Goal: Task Accomplishment & Management: Manage account settings

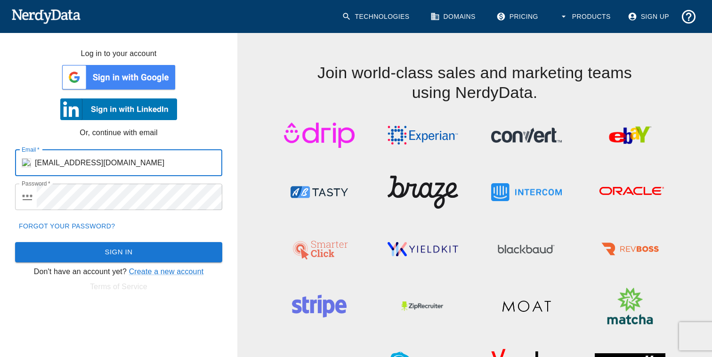
click at [136, 248] on button "Sign In" at bounding box center [118, 252] width 207 height 20
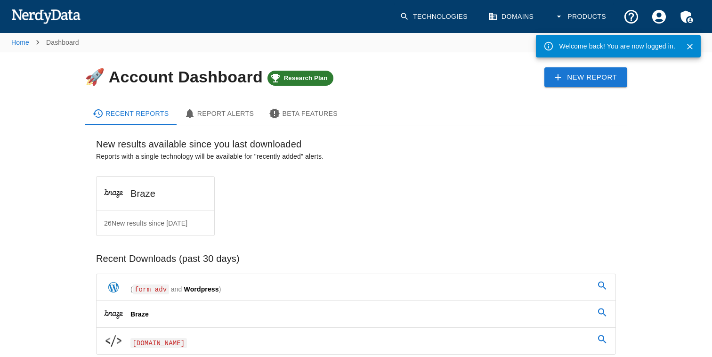
click at [401, 81] on div "New Report" at bounding box center [511, 69] width 232 height 35
click at [494, 54] on div "New Report" at bounding box center [511, 69] width 232 height 35
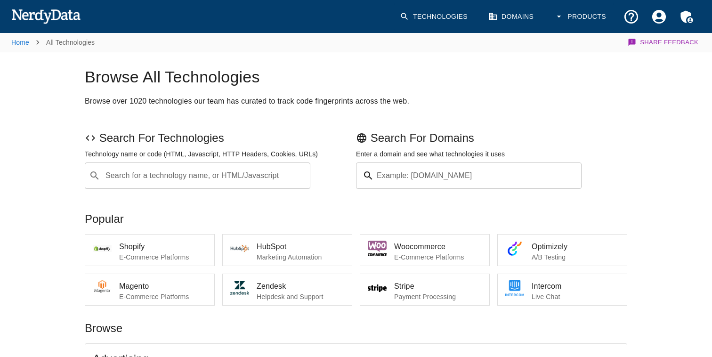
click at [159, 248] on span "Shopify" at bounding box center [163, 246] width 88 height 11
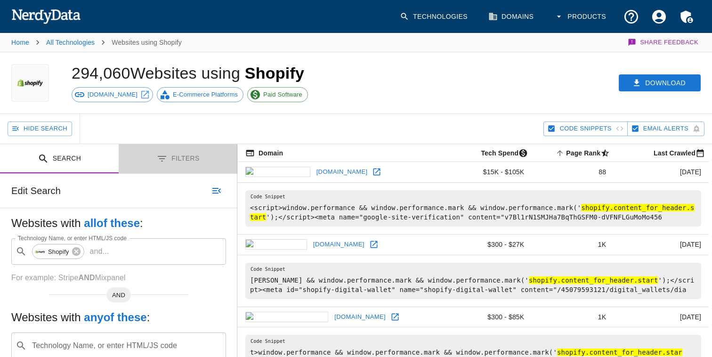
click at [177, 162] on button "Filters" at bounding box center [178, 159] width 119 height 30
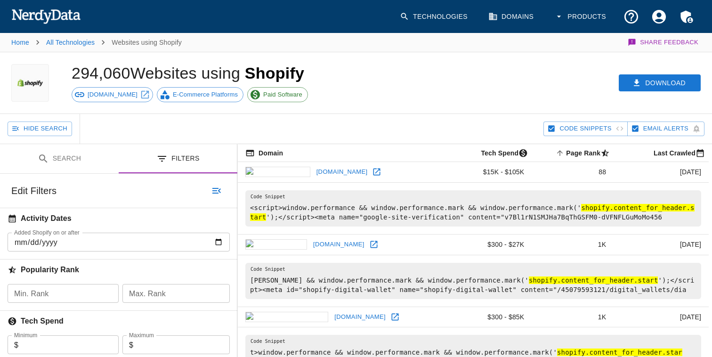
click at [92, 159] on button "Search" at bounding box center [59, 159] width 119 height 30
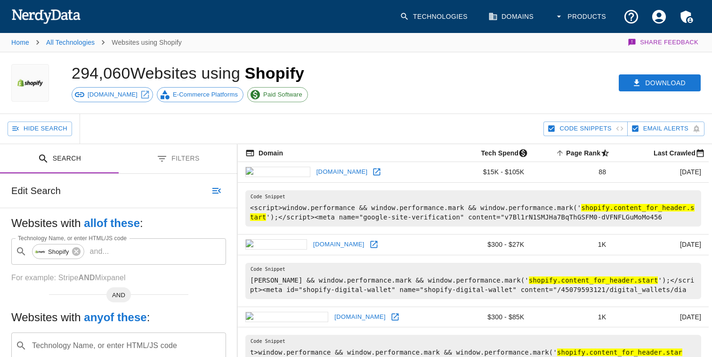
click at [49, 128] on button "Hide Search" at bounding box center [40, 128] width 64 height 15
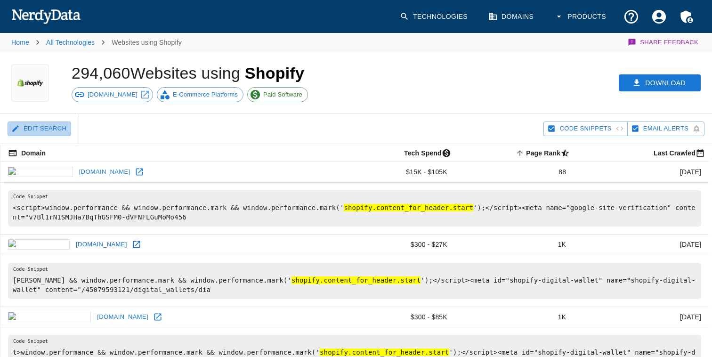
click at [48, 128] on button "Edit Search" at bounding box center [40, 128] width 64 height 15
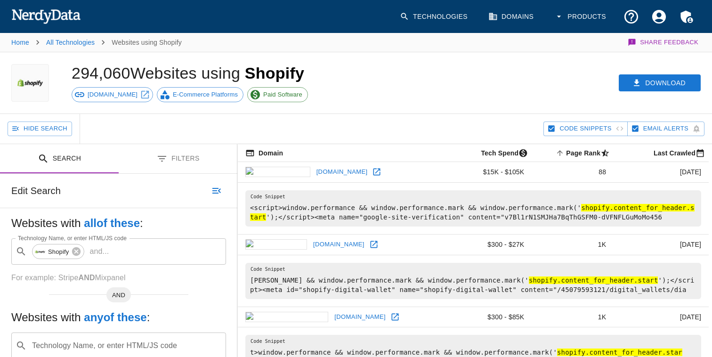
click at [456, 93] on div "Download" at bounding box center [549, 82] width 326 height 61
click at [659, 19] on icon "Account Settings" at bounding box center [659, 16] width 16 height 16
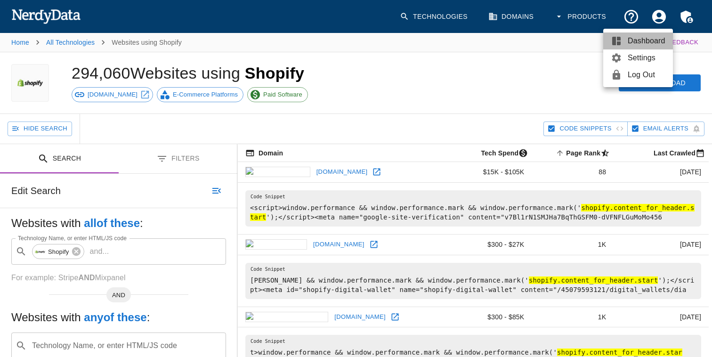
click at [643, 42] on span "Dashboard" at bounding box center [646, 40] width 38 height 11
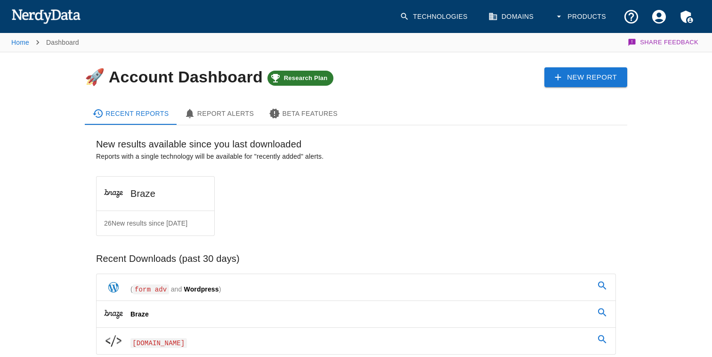
click at [660, 14] on icon "Account Settings" at bounding box center [659, 16] width 16 height 16
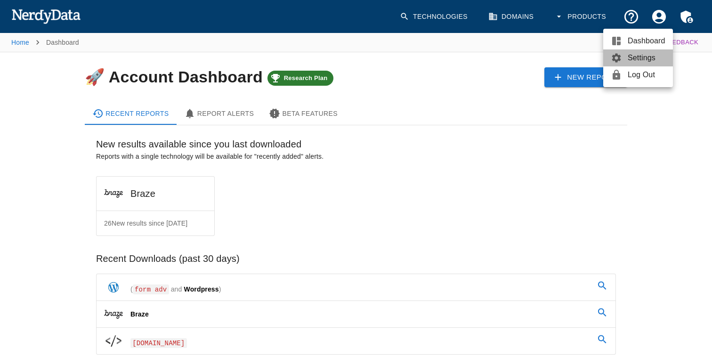
click at [659, 56] on span "Settings" at bounding box center [646, 57] width 38 height 11
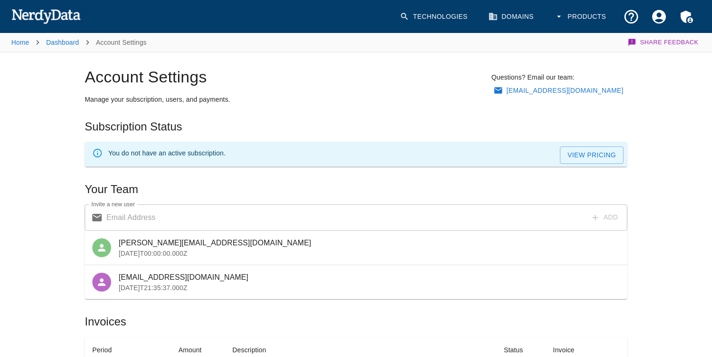
click at [423, 19] on link "Technologies" at bounding box center [434, 17] width 81 height 28
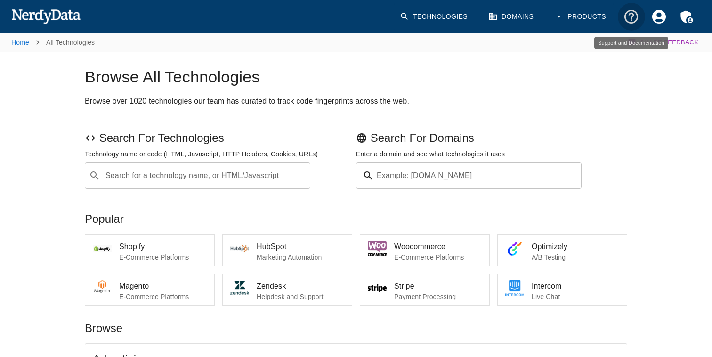
click at [634, 12] on icon "Support and Documentation" at bounding box center [631, 16] width 16 height 16
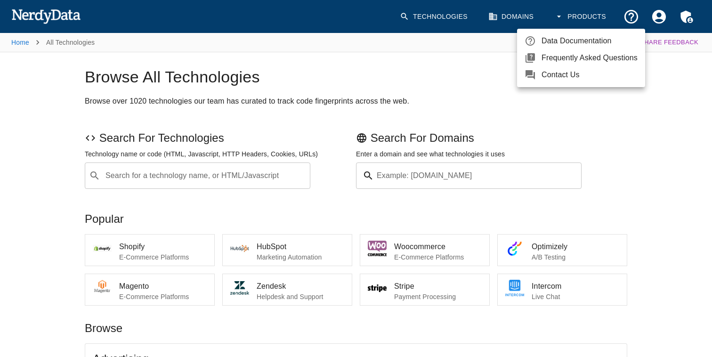
click at [435, 91] on div at bounding box center [356, 178] width 712 height 357
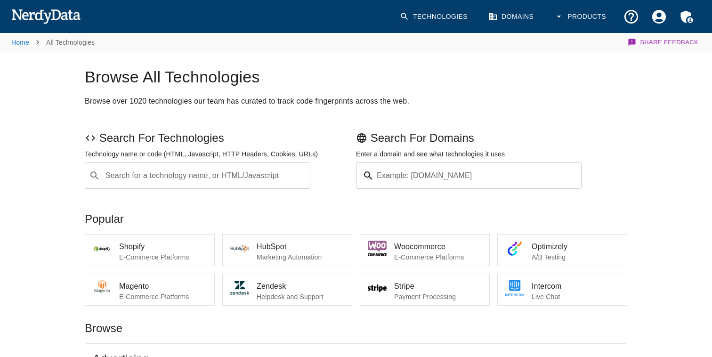
click at [690, 18] on icon "Admin Menu" at bounding box center [686, 16] width 16 height 16
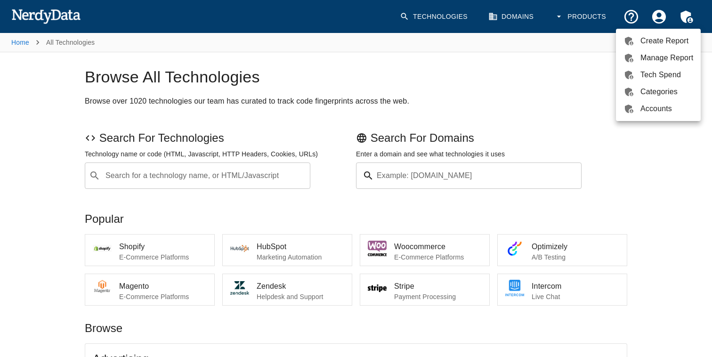
click at [661, 107] on span "Accounts" at bounding box center [666, 108] width 53 height 11
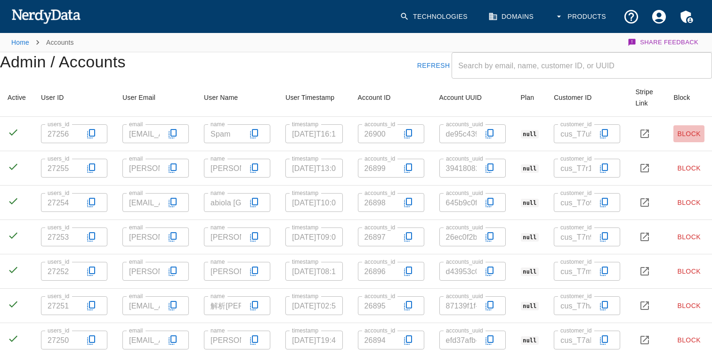
click at [697, 135] on button "Block" at bounding box center [688, 133] width 31 height 17
click at [497, 69] on input "text" at bounding box center [581, 65] width 260 height 26
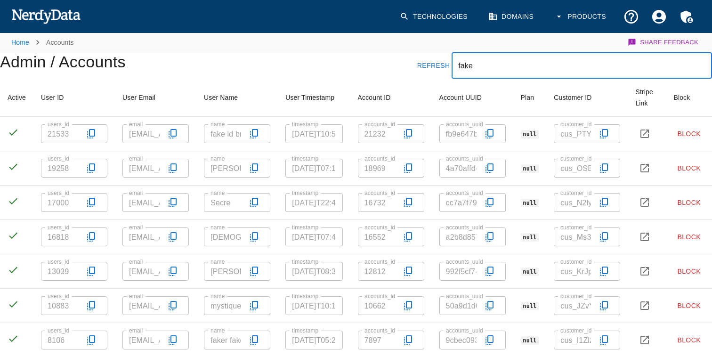
type input "fake"
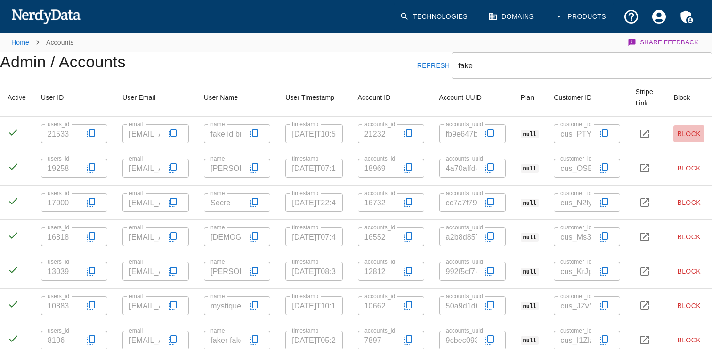
click at [692, 130] on button "Block" at bounding box center [688, 133] width 31 height 17
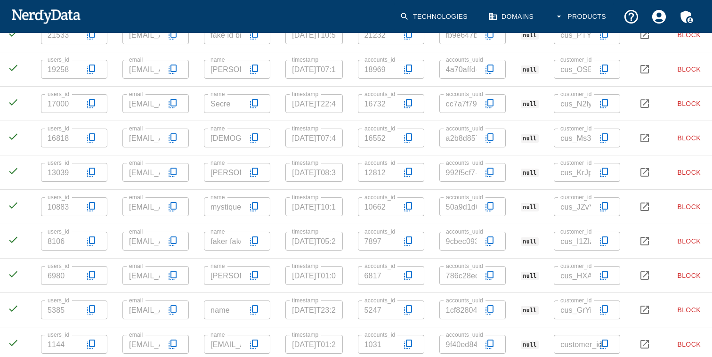
scroll to position [102, 0]
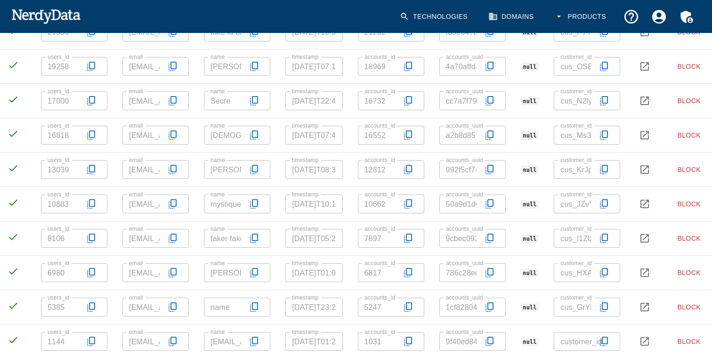
click at [689, 235] on button "Block" at bounding box center [688, 238] width 31 height 17
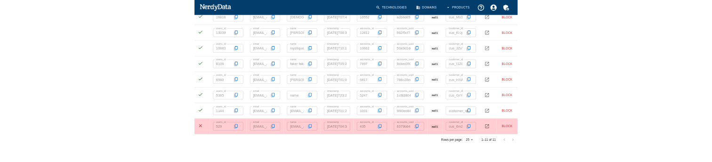
scroll to position [200, 0]
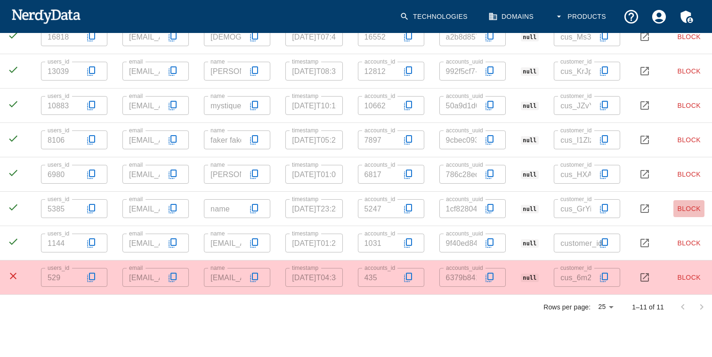
click at [683, 209] on button "Block" at bounding box center [688, 208] width 31 height 17
click at [693, 245] on button "Block" at bounding box center [688, 242] width 31 height 17
click at [685, 245] on button "Block" at bounding box center [688, 242] width 31 height 17
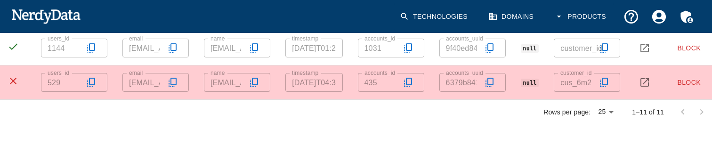
scroll to position [377, 0]
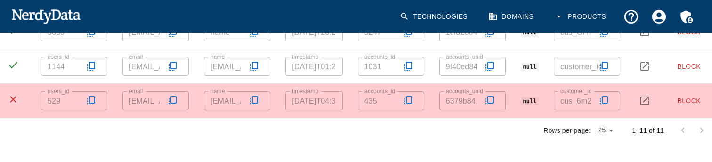
click at [691, 68] on button "Block" at bounding box center [688, 66] width 31 height 17
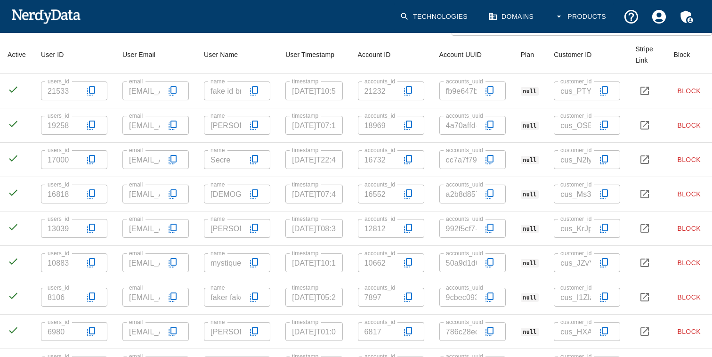
scroll to position [0, 0]
